Goal: Task Accomplishment & Management: Complete application form

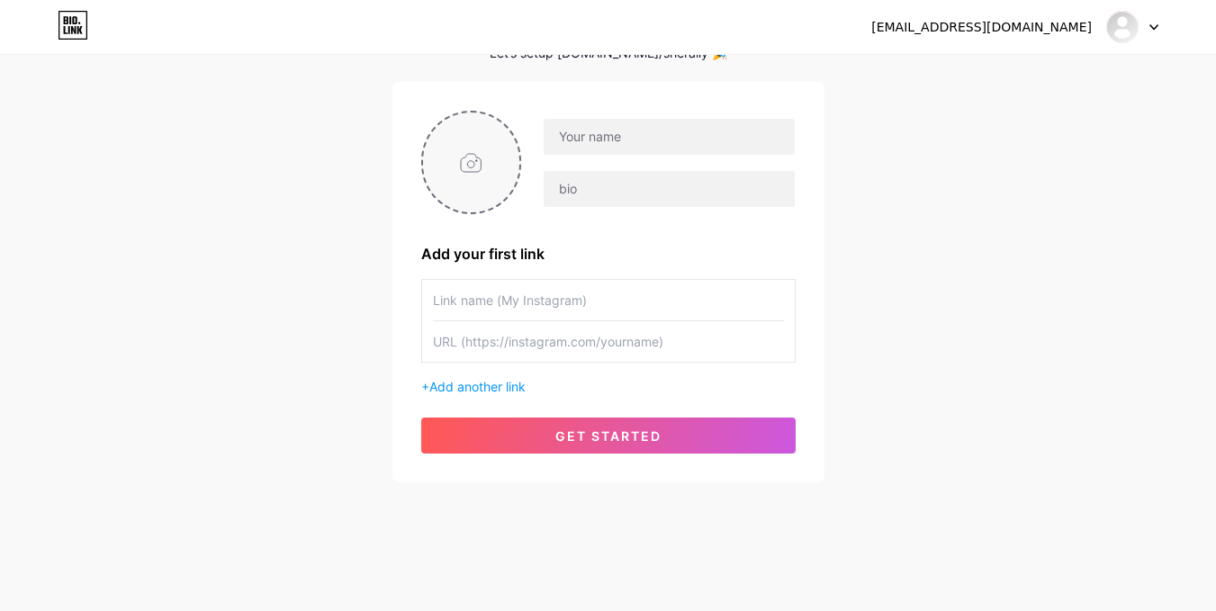
scroll to position [103, 0]
click at [488, 165] on input "file" at bounding box center [471, 162] width 97 height 100
type input "C:\fakepath\photo_2025-08-09_09-05-07.jpg"
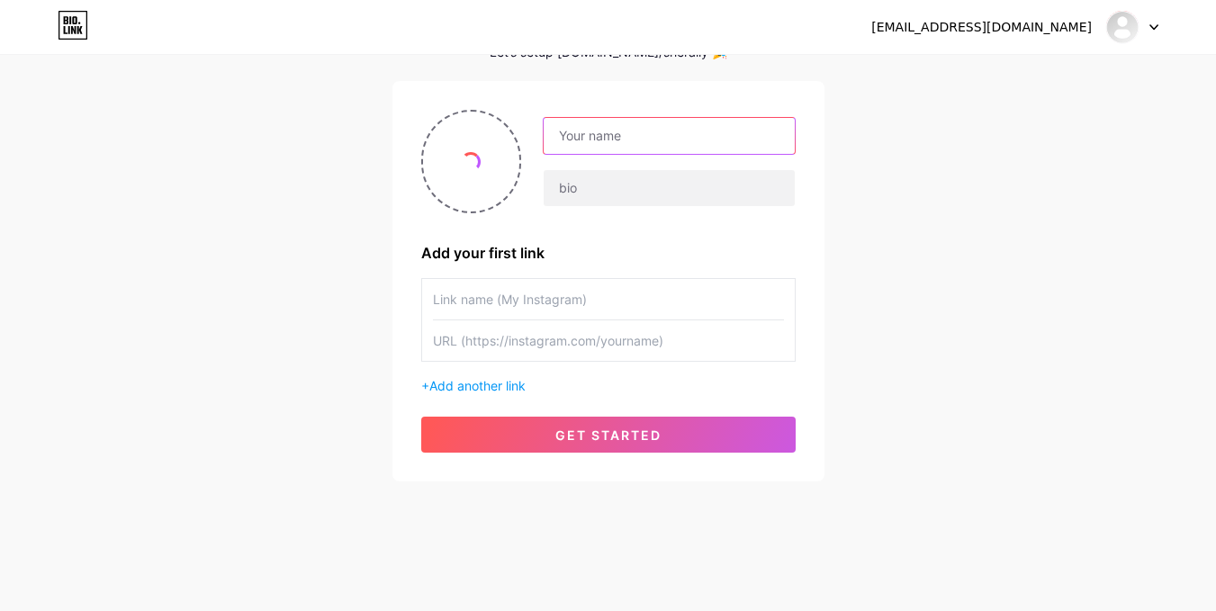
click at [634, 144] on input "text" at bounding box center [669, 136] width 250 height 36
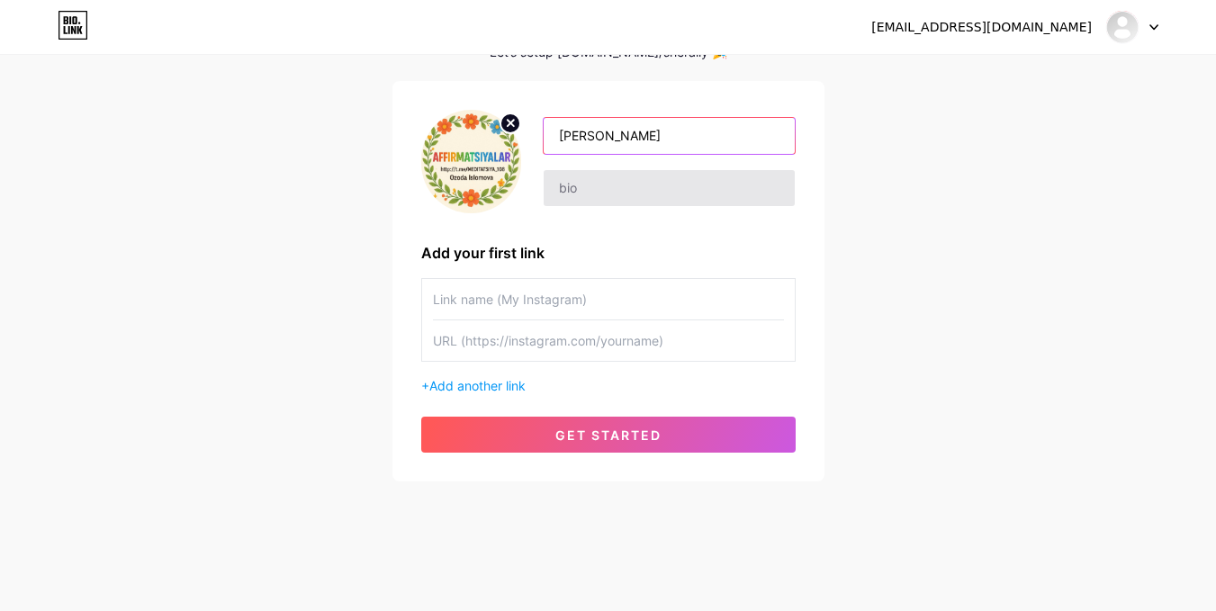
type input "[PERSON_NAME]"
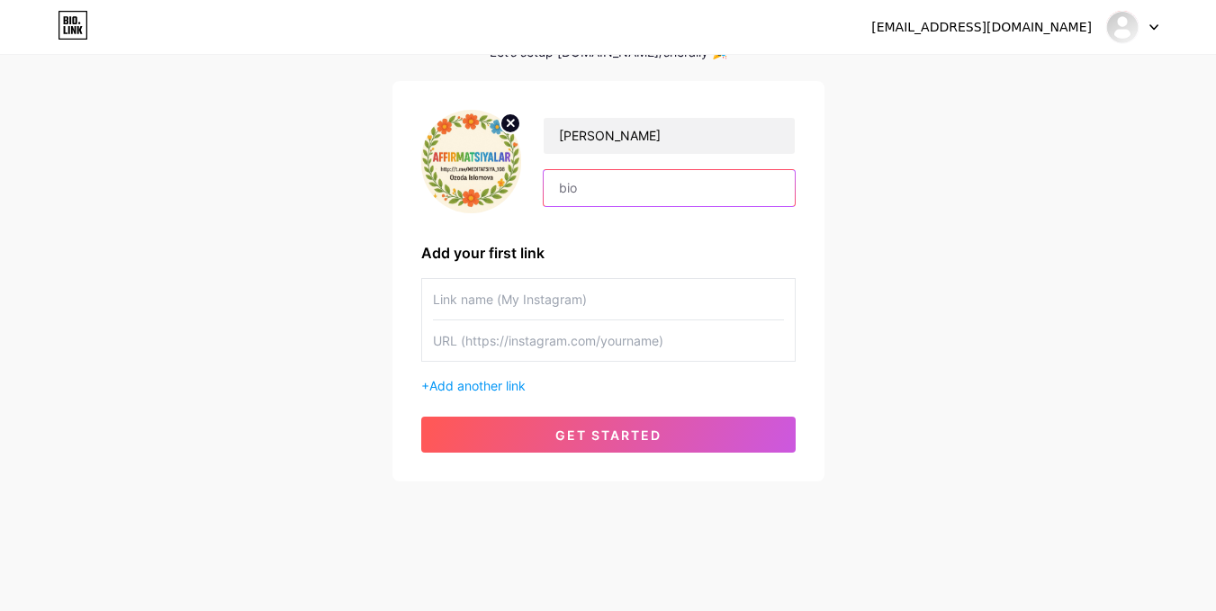
click at [620, 194] on input "text" at bounding box center [669, 188] width 250 height 36
type input "Affirmatsiyalar loyihasining asoschisi."
click at [609, 302] on input "text" at bounding box center [608, 299] width 351 height 41
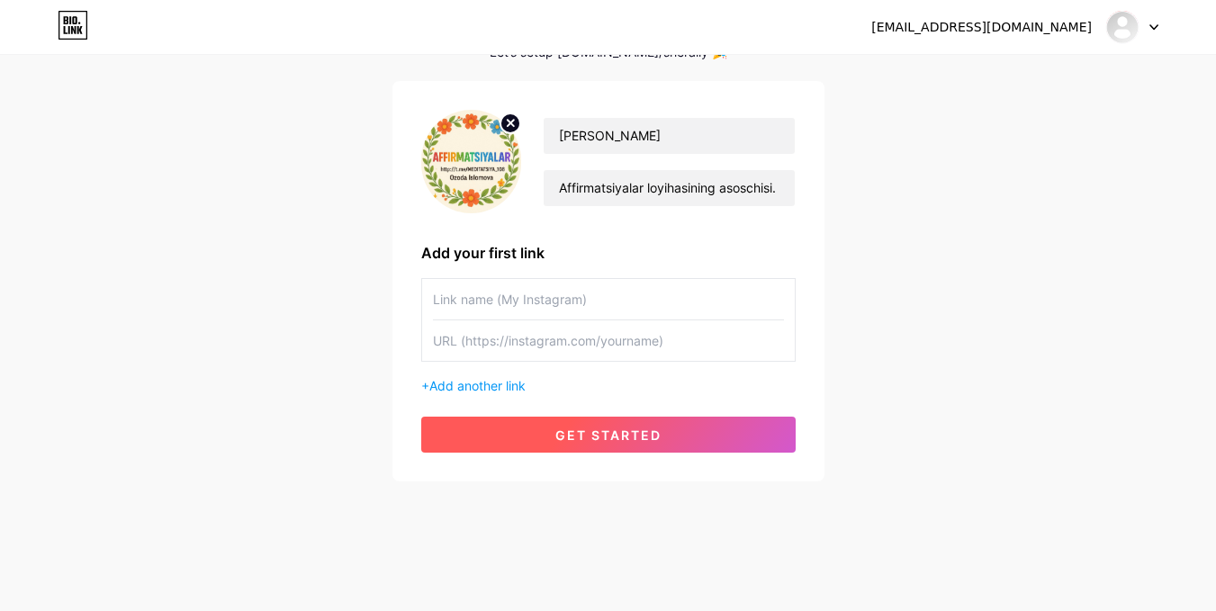
click at [605, 422] on button "get started" at bounding box center [608, 435] width 374 height 36
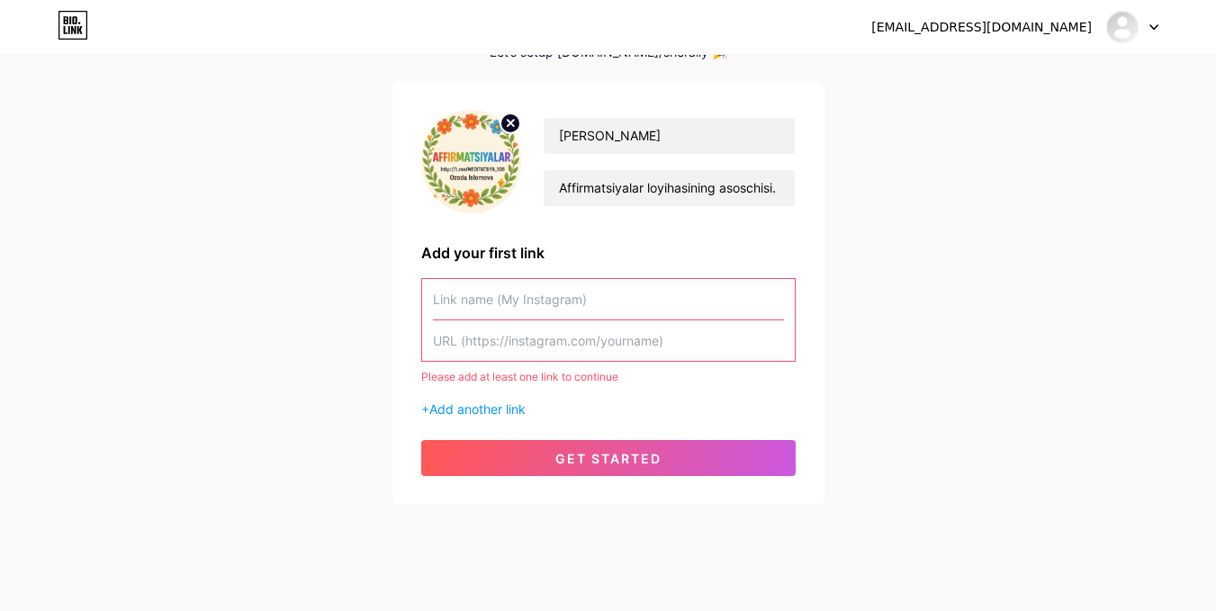
click at [481, 300] on input "text" at bounding box center [608, 299] width 351 height 41
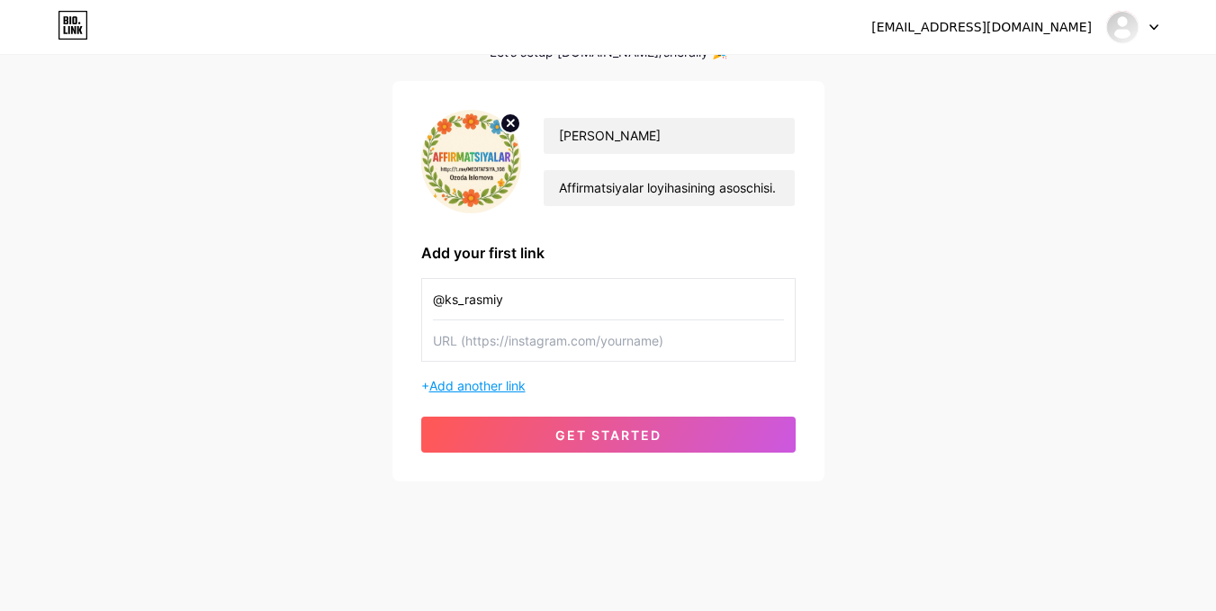
type input "@ks_rasmiy"
click at [464, 390] on span "Add another link" at bounding box center [477, 385] width 96 height 15
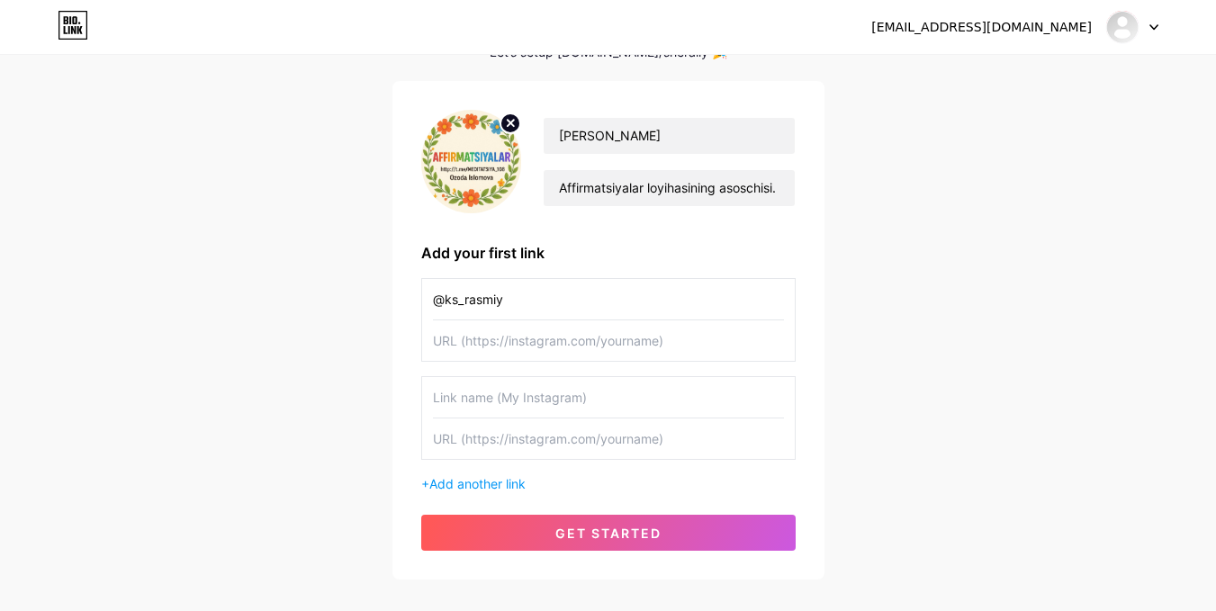
click at [410, 375] on div "[PERSON_NAME][DEMOGRAPHIC_DATA] Affirmatsiyalar loyihasining asoschisi. Add you…" at bounding box center [608, 330] width 432 height 499
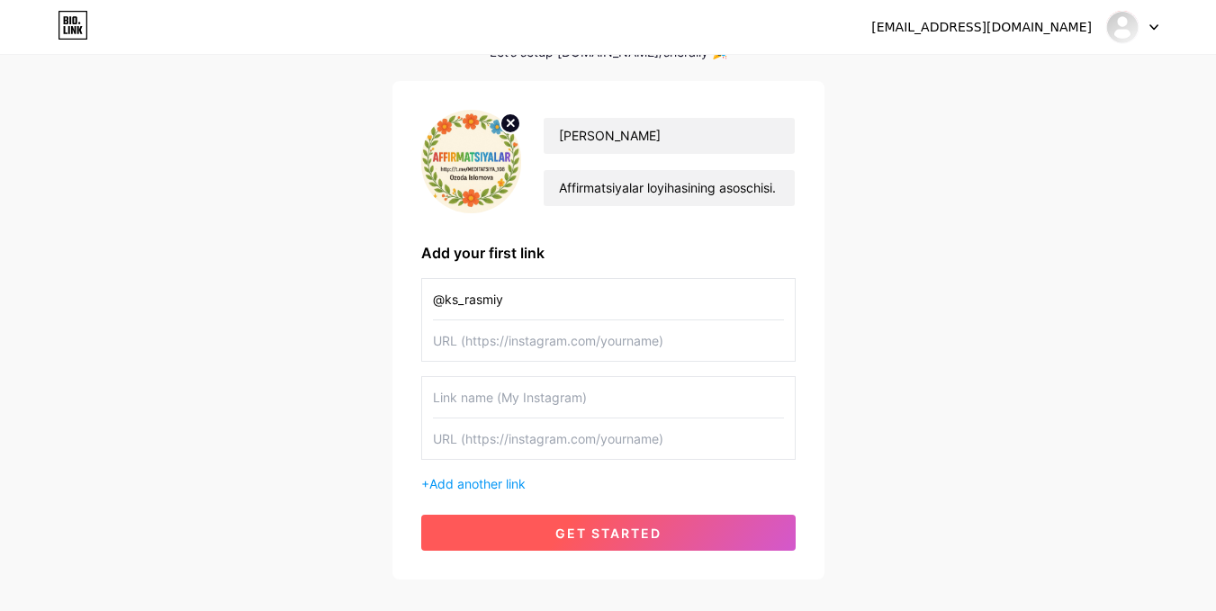
click at [603, 527] on span "get started" at bounding box center [608, 533] width 106 height 15
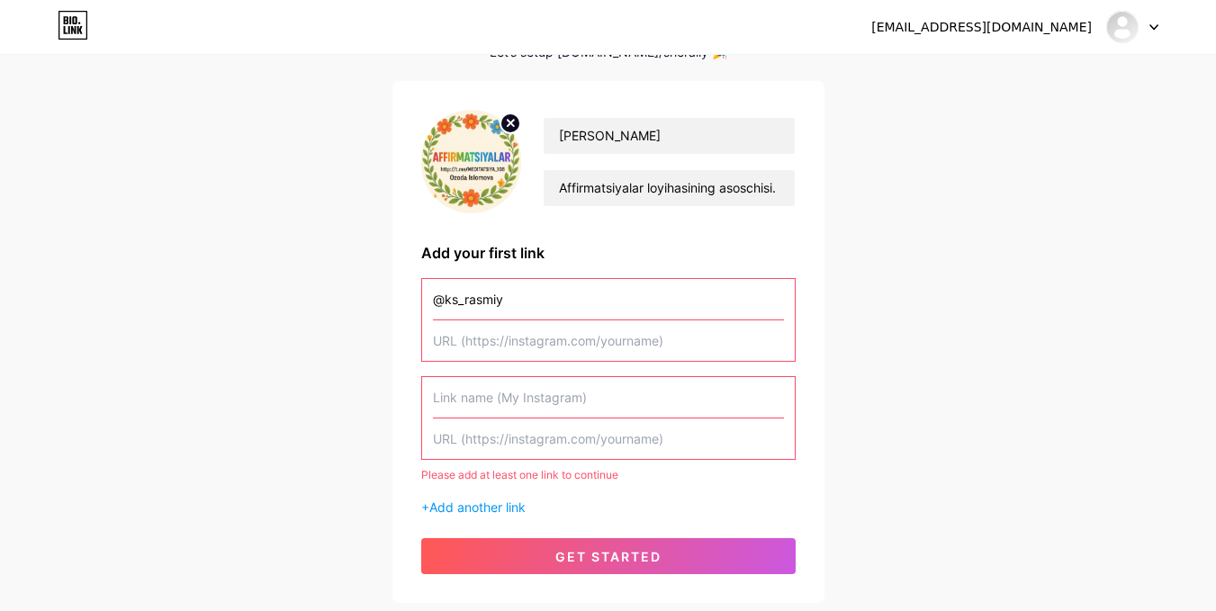
click at [482, 337] on input "text" at bounding box center [608, 340] width 351 height 41
type input "g"
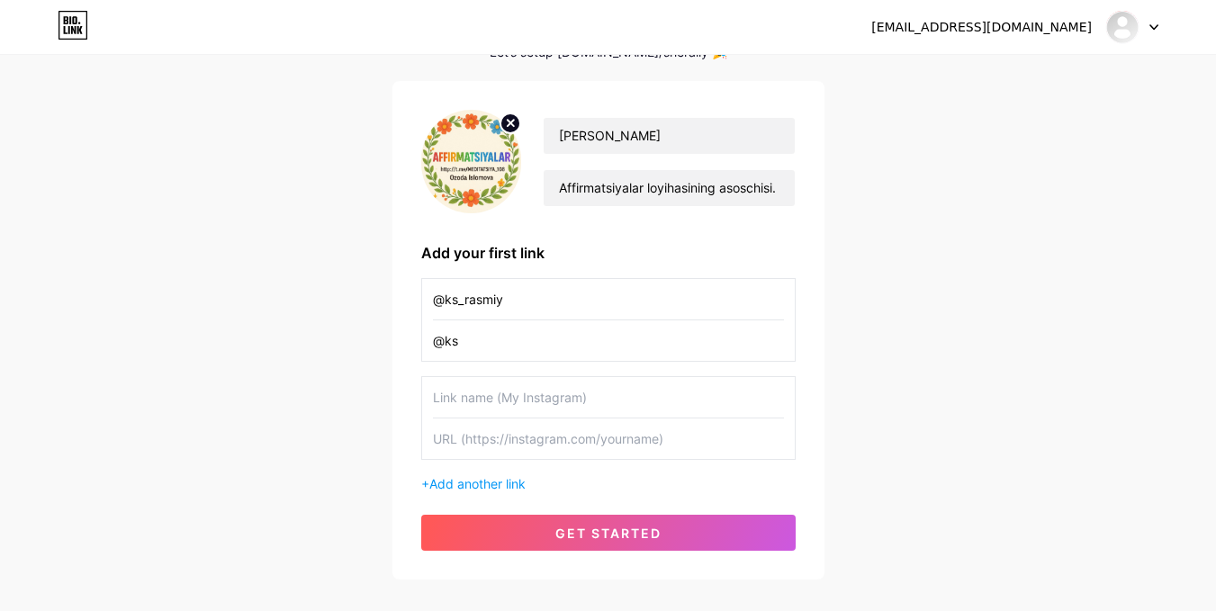
type input "@ks"
drag, startPoint x: 550, startPoint y: 302, endPoint x: 327, endPoint y: 278, distance: 224.4
click at [327, 278] on div "[EMAIL_ADDRESS][DOMAIN_NAME] Dashboard Logout Setup your page Let’s setup [DOMA…" at bounding box center [608, 267] width 1216 height 740
paste input "[URL][DOMAIN_NAME][DOMAIN_NAME]"
type input "[URL][DOMAIN_NAME][DOMAIN_NAME]"
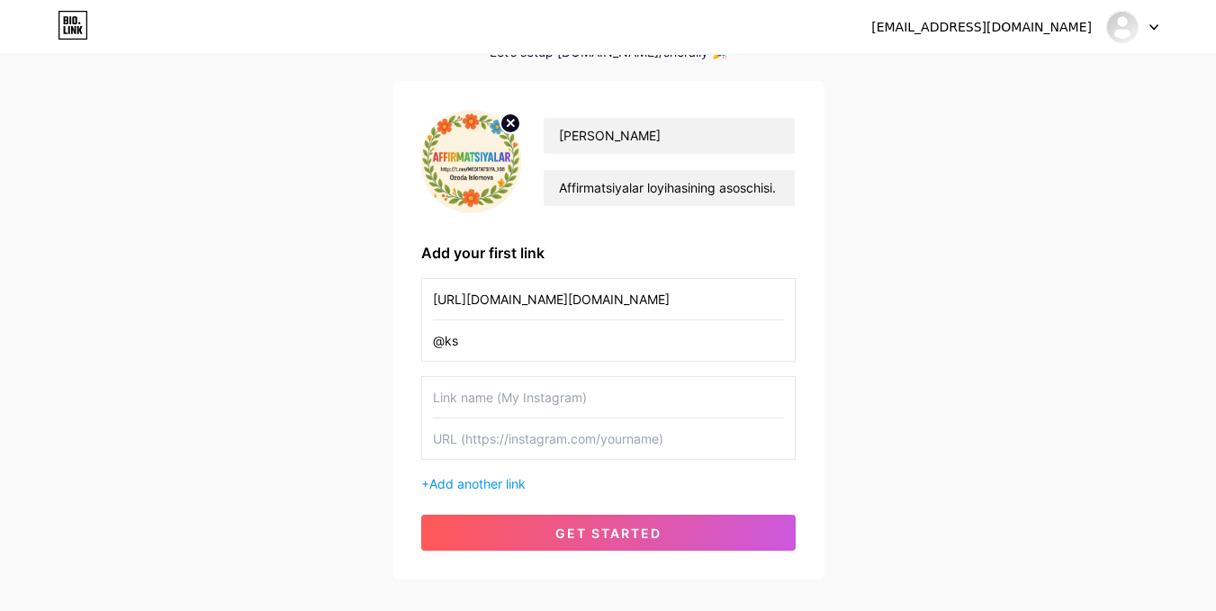
drag, startPoint x: 385, startPoint y: 329, endPoint x: 490, endPoint y: 332, distance: 104.4
click at [487, 332] on div "[EMAIL_ADDRESS][DOMAIN_NAME] Dashboard Logout Setup your page Let’s setup [DOMA…" at bounding box center [608, 267] width 1216 height 740
drag, startPoint x: 533, startPoint y: 339, endPoint x: 375, endPoint y: 347, distance: 157.7
click at [375, 347] on div "[EMAIL_ADDRESS][DOMAIN_NAME] Dashboard Logout Setup your page Let’s setup [DOMA…" at bounding box center [608, 267] width 1216 height 740
paste input "[URL][DOMAIN_NAME][DOMAIN_NAME]"
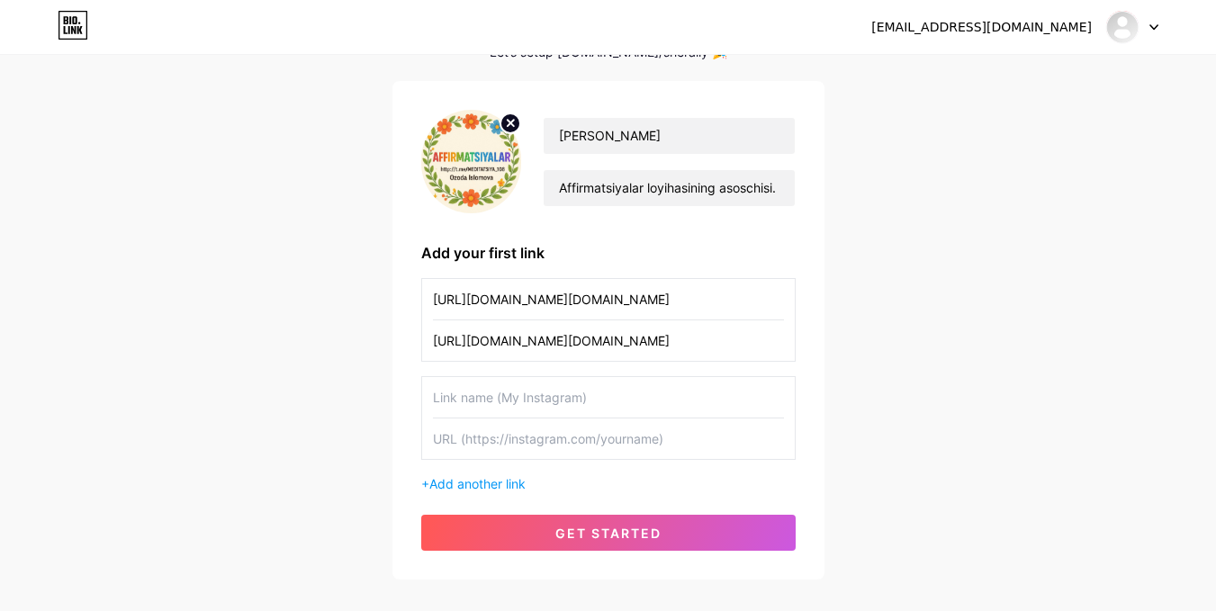
type input "[URL][DOMAIN_NAME][DOMAIN_NAME]"
drag, startPoint x: 599, startPoint y: 302, endPoint x: 93, endPoint y: 333, distance: 507.7
click at [93, 333] on div "[EMAIL_ADDRESS][DOMAIN_NAME] Dashboard Logout Setup your page Let’s setup [DOMA…" at bounding box center [608, 267] width 1216 height 740
click at [586, 298] on input "@ozoda.islomova0991/#" at bounding box center [608, 299] width 351 height 41
type input "@ozoda.islomova0991"
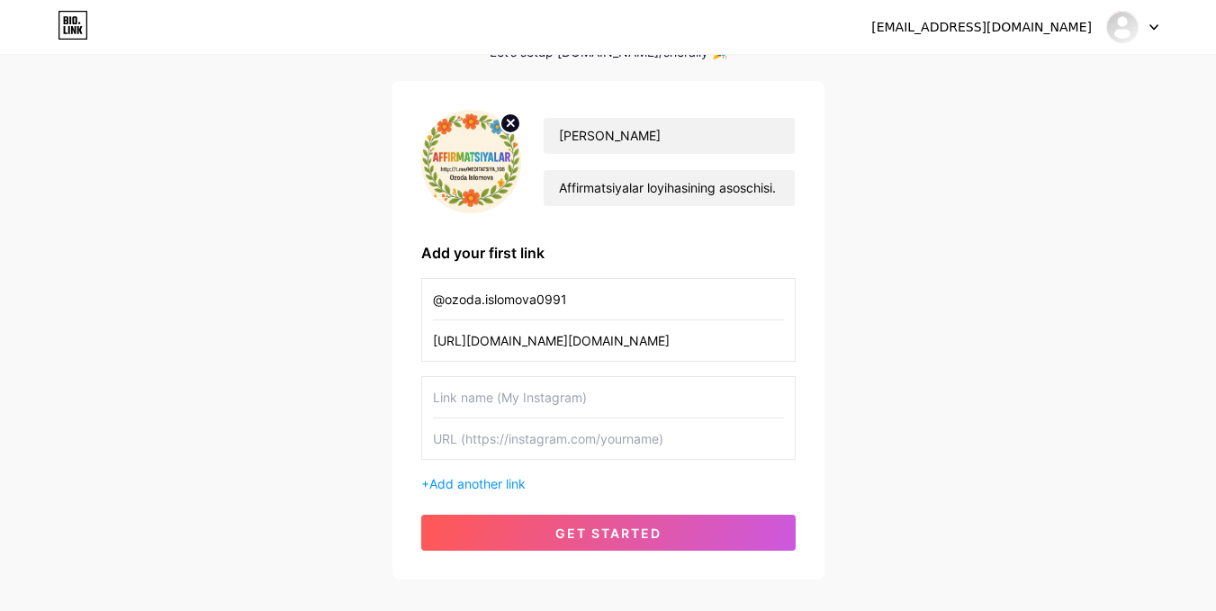
click at [746, 347] on input "[URL][DOMAIN_NAME][DOMAIN_NAME]" at bounding box center [608, 340] width 351 height 41
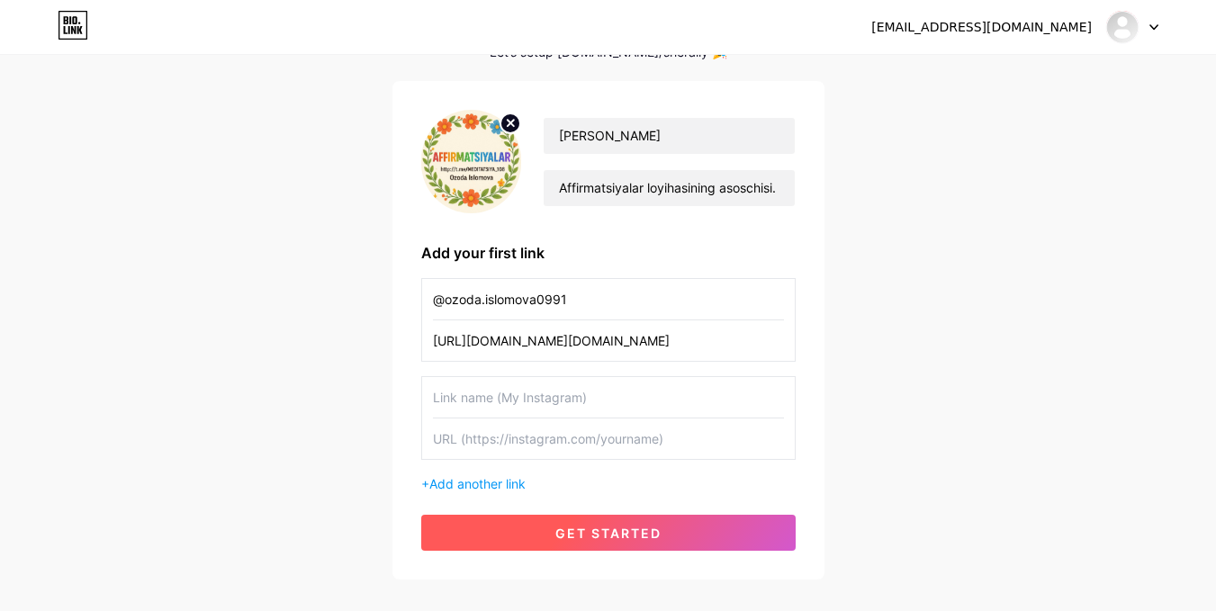
type input "[URL][DOMAIN_NAME][DOMAIN_NAME]"
click at [668, 524] on button "get started" at bounding box center [608, 533] width 374 height 36
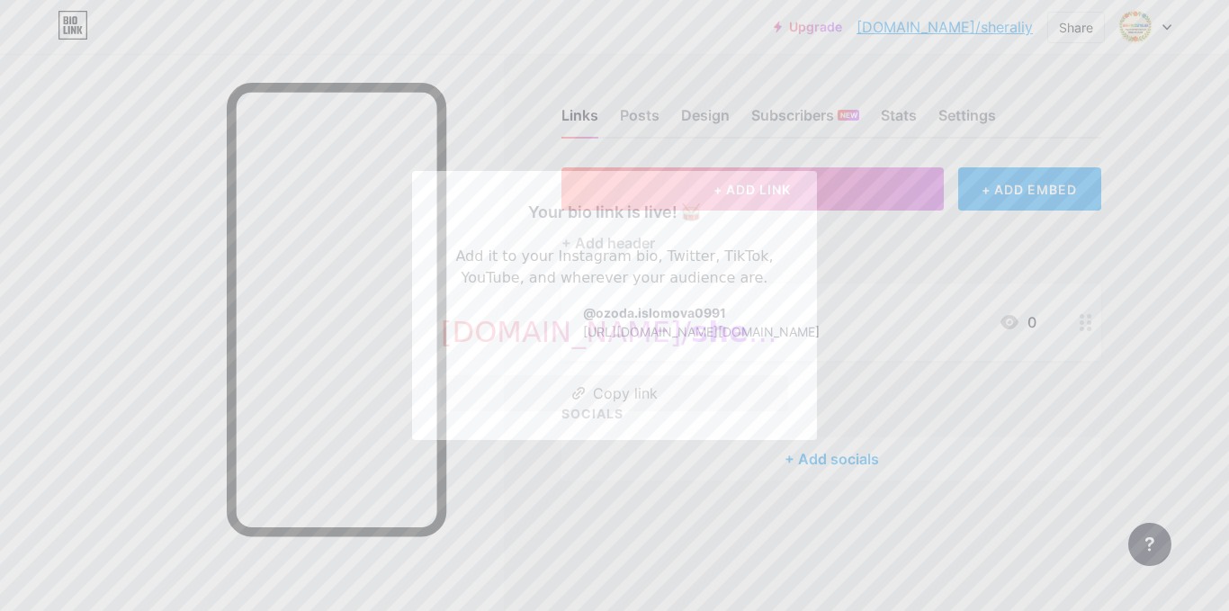
click at [606, 530] on div at bounding box center [614, 305] width 1229 height 611
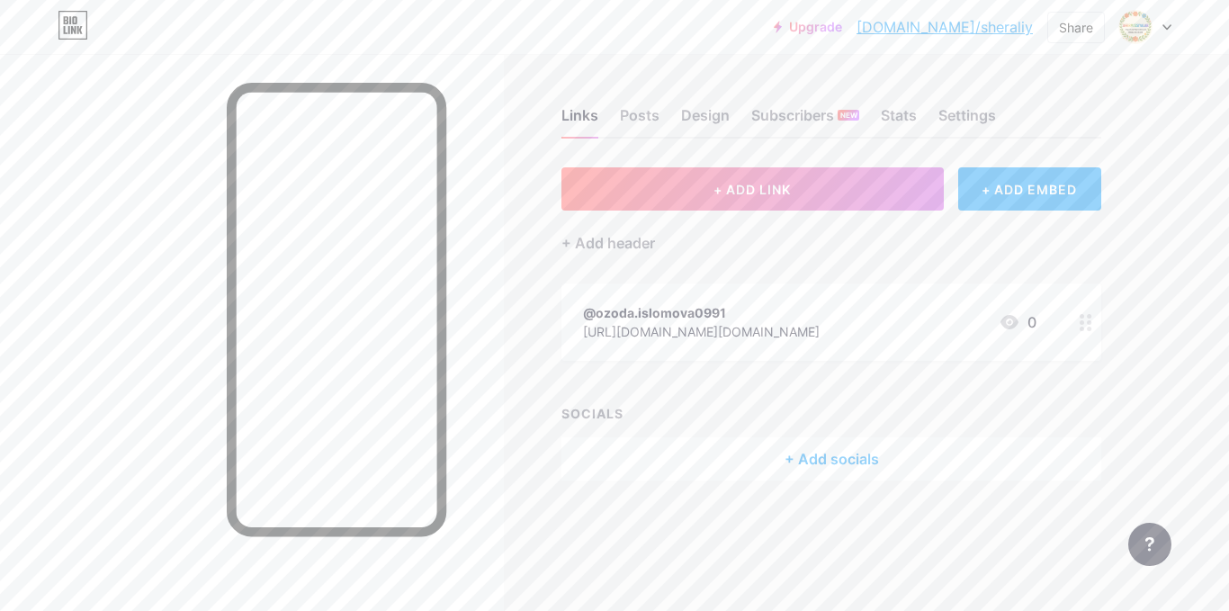
click at [1166, 43] on div "Upgrade [DOMAIN_NAME]/[PERSON_NAME]... [DOMAIN_NAME]/sheraliy Share Switch acco…" at bounding box center [614, 27] width 1229 height 54
click at [1169, 35] on div at bounding box center [1146, 27] width 52 height 32
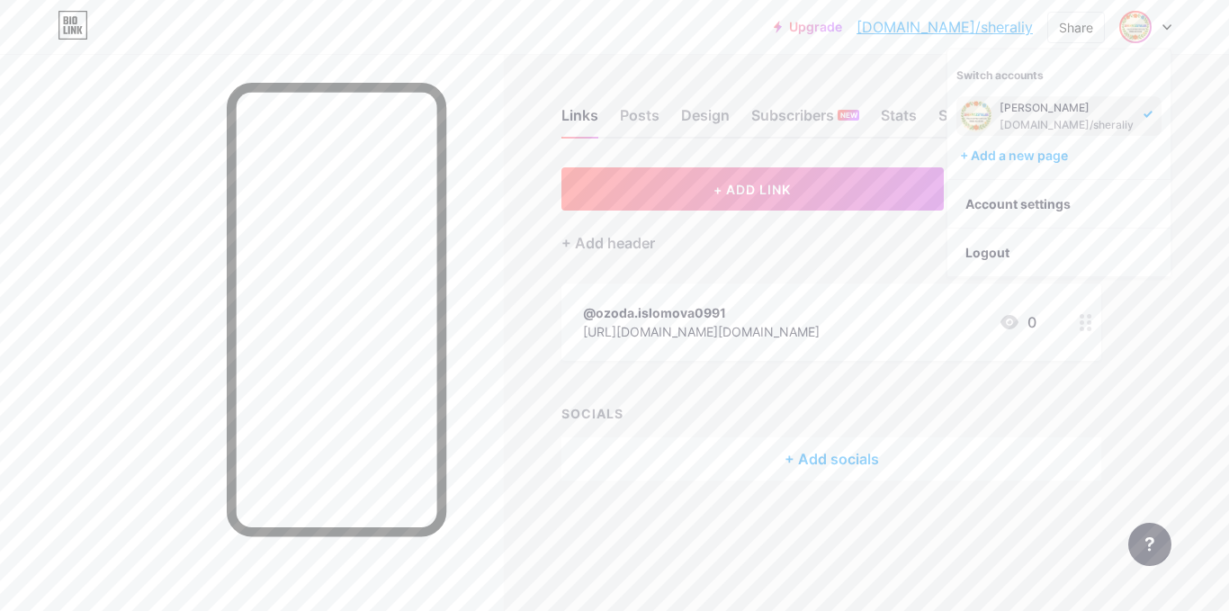
click at [1202, 172] on div "Upgrade [DOMAIN_NAME]/[PERSON_NAME]... [DOMAIN_NAME]/sheraliy Share Switch acco…" at bounding box center [614, 305] width 1229 height 611
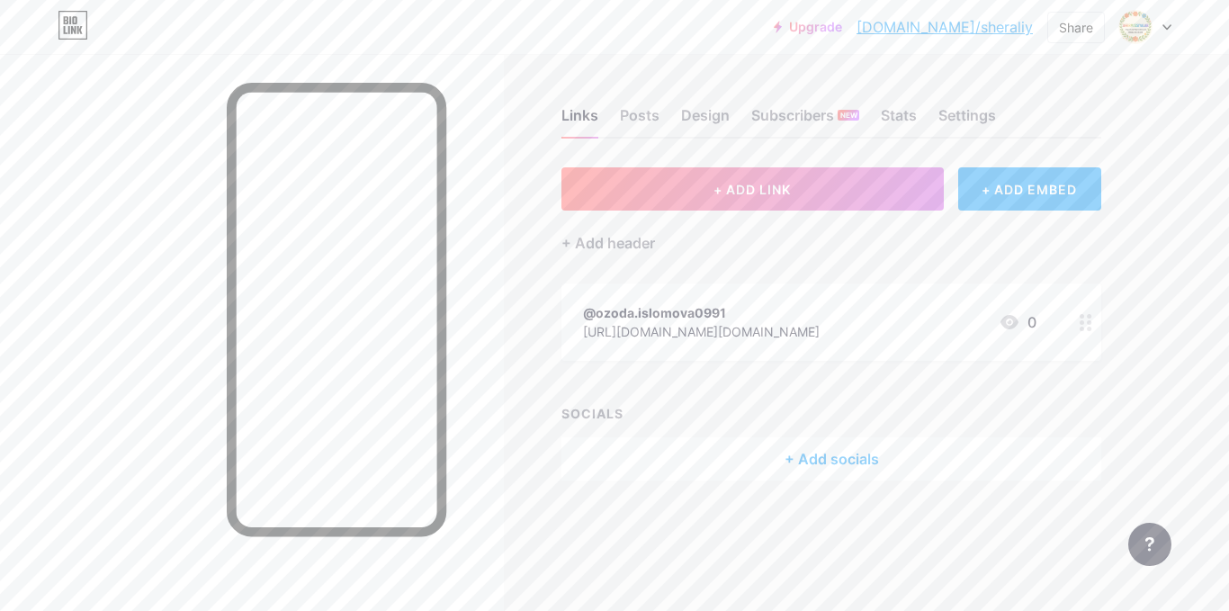
click at [74, 33] on icon at bounding box center [73, 25] width 31 height 29
